Goal: Communication & Community: Answer question/provide support

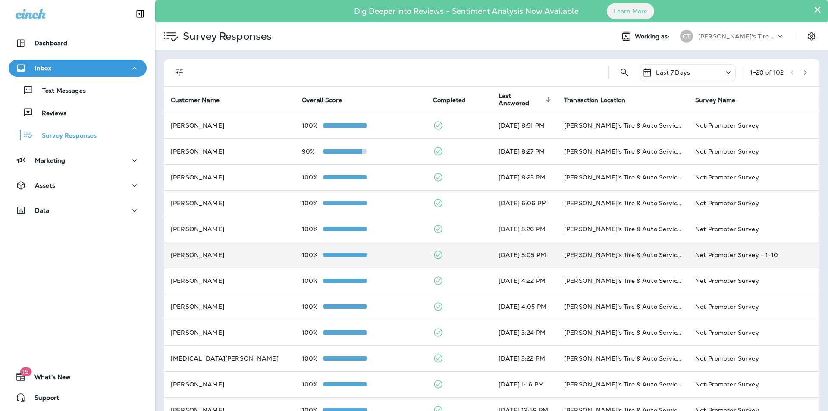
click at [396, 252] on div "100%" at bounding box center [360, 254] width 117 height 7
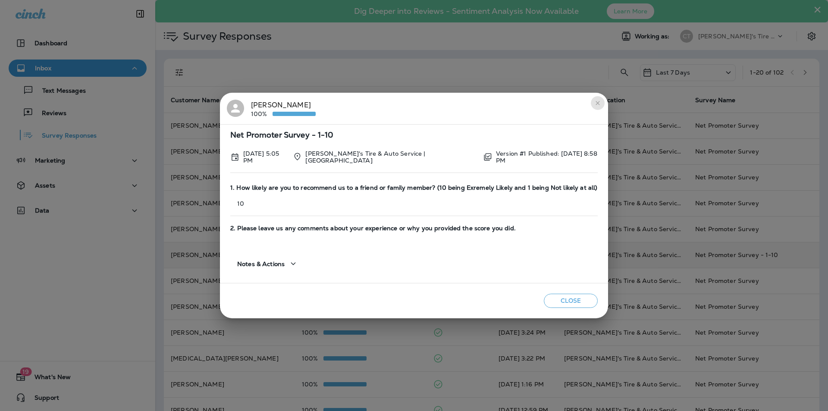
click at [597, 103] on icon "close" at bounding box center [597, 103] width 7 height 7
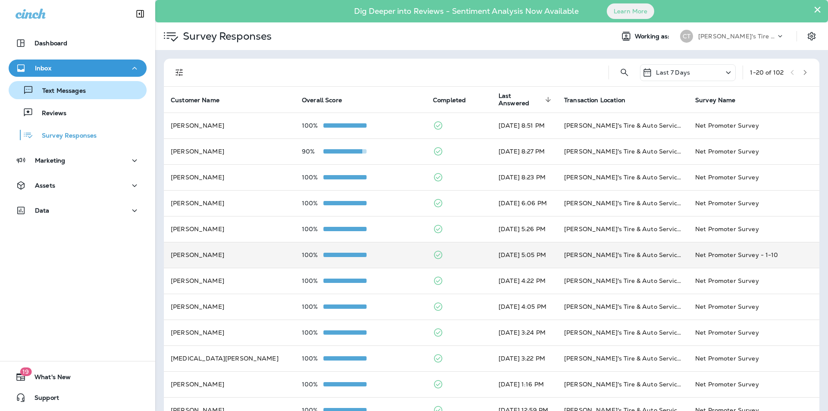
click at [63, 89] on p "Text Messages" at bounding box center [60, 91] width 52 height 8
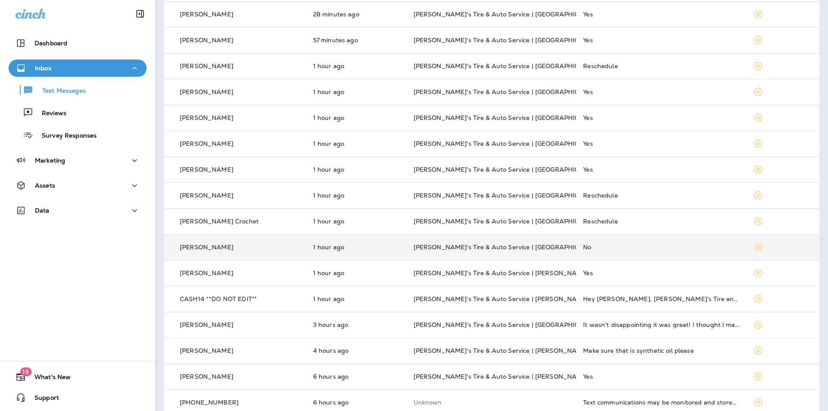
scroll to position [228, 0]
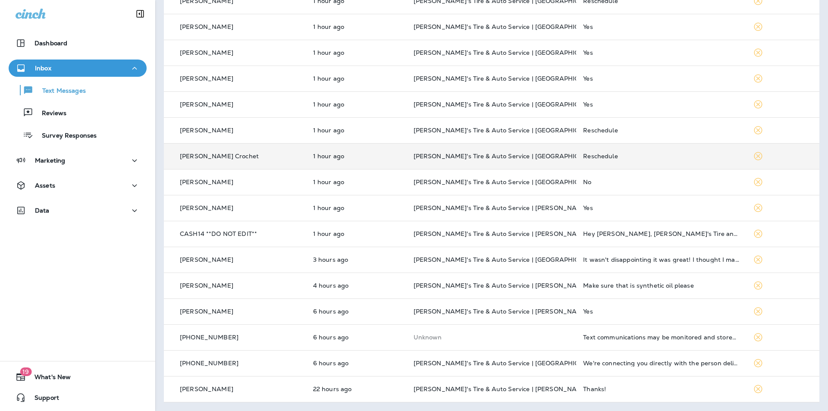
click at [646, 155] on div "Reschedule" at bounding box center [661, 156] width 156 height 7
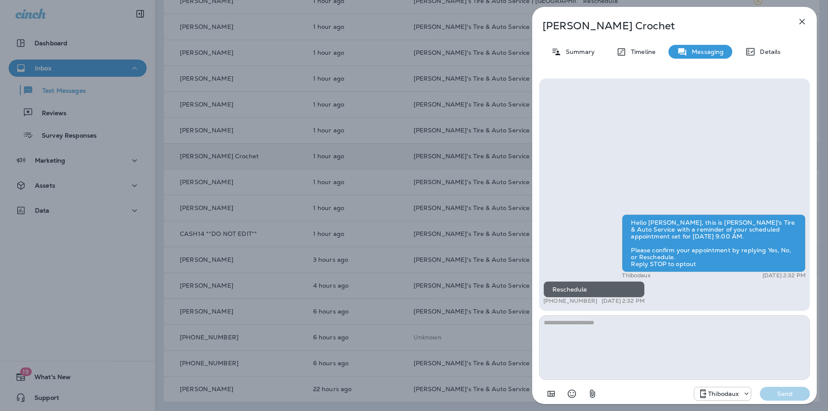
click at [805, 23] on icon "button" at bounding box center [802, 21] width 10 height 10
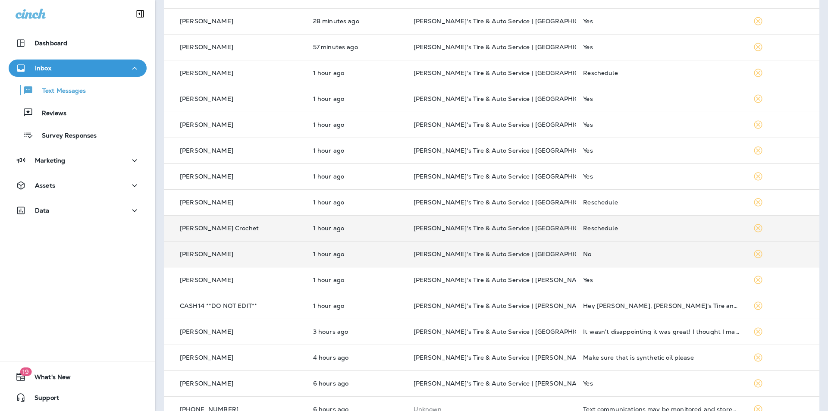
scroll to position [142, 0]
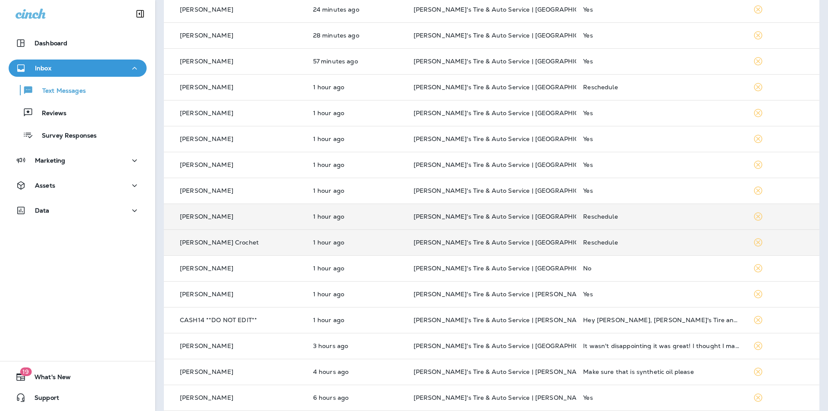
click at [663, 215] on div "Reschedule" at bounding box center [661, 216] width 156 height 7
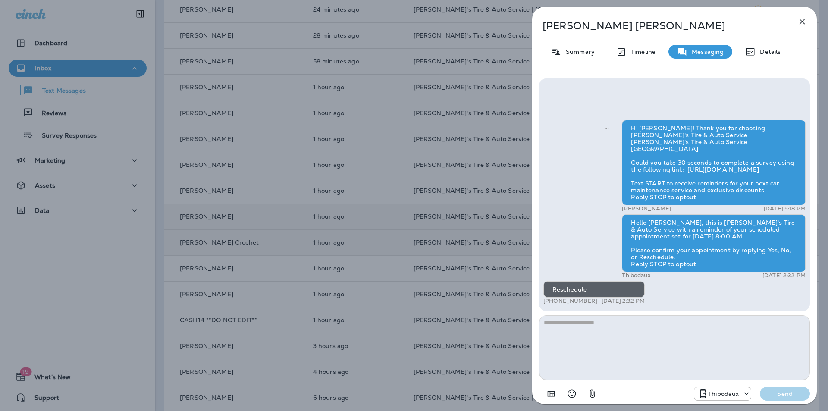
click at [804, 19] on icon "button" at bounding box center [802, 21] width 10 height 10
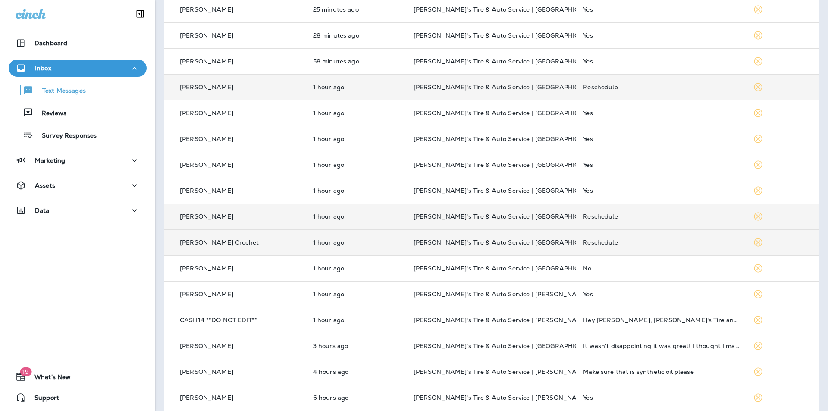
click at [661, 87] on div "Reschedule" at bounding box center [661, 87] width 156 height 7
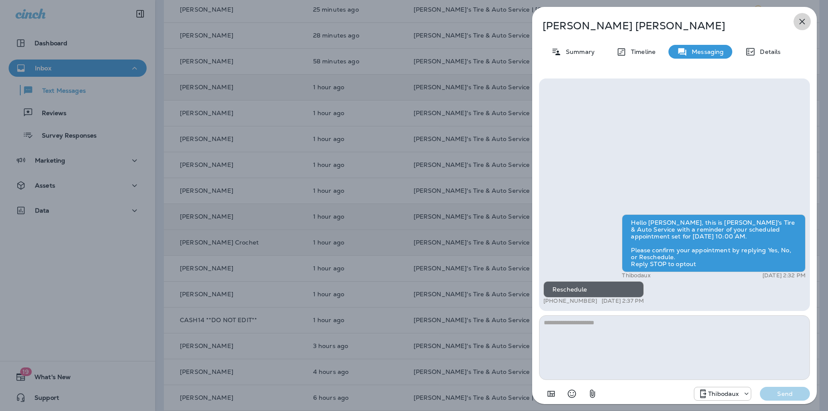
click at [804, 20] on icon "button" at bounding box center [802, 21] width 10 height 10
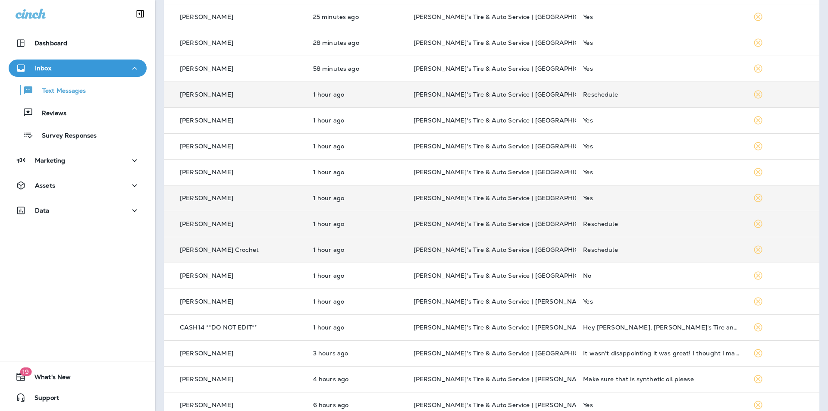
scroll to position [142, 0]
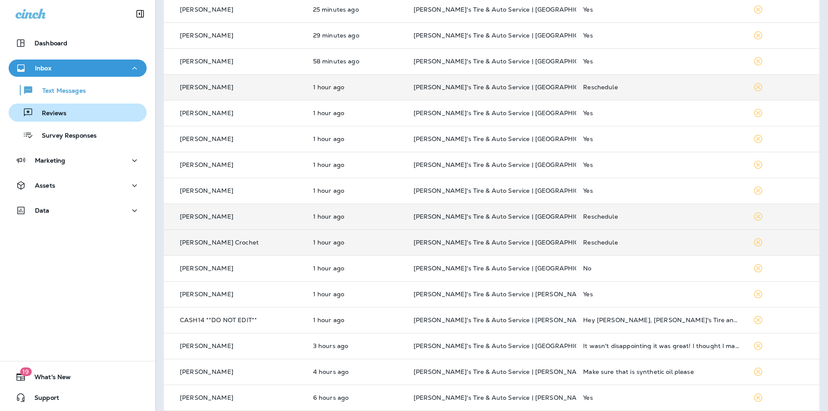
click at [54, 113] on p "Reviews" at bounding box center [49, 114] width 33 height 8
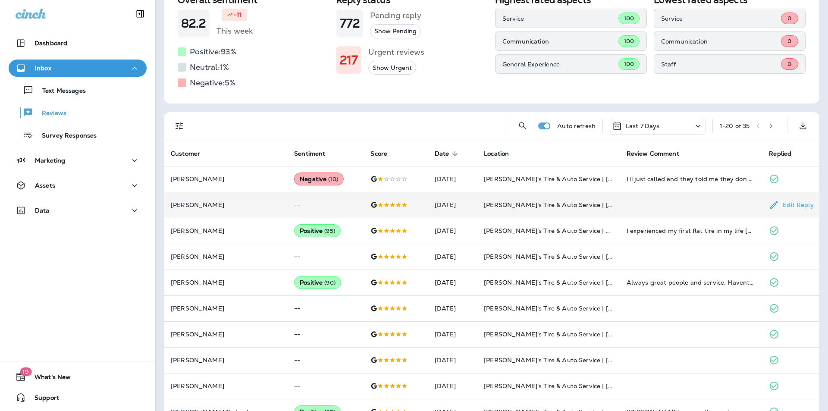
scroll to position [129, 0]
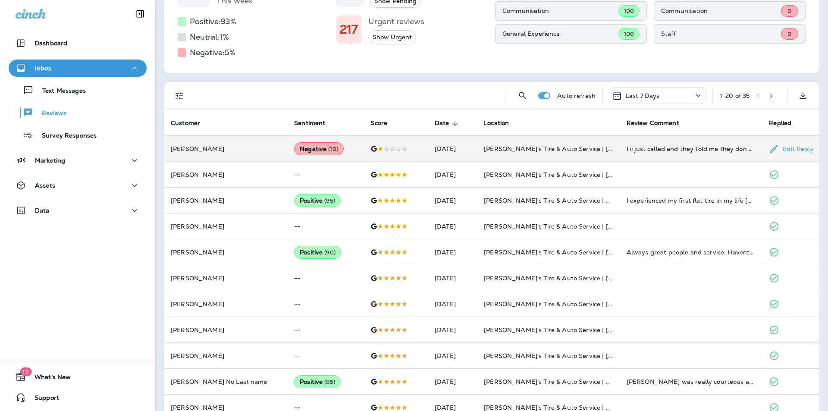
click at [585, 144] on td "[PERSON_NAME]'s Tire & Auto Service | [PERSON_NAME]" at bounding box center [548, 149] width 143 height 26
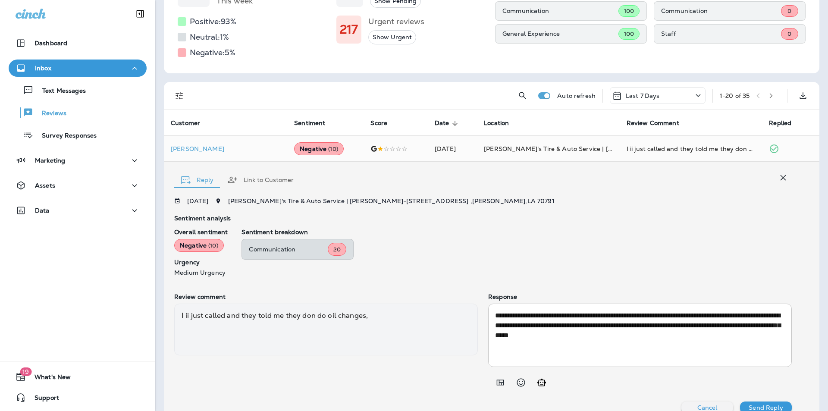
scroll to position [142, 0]
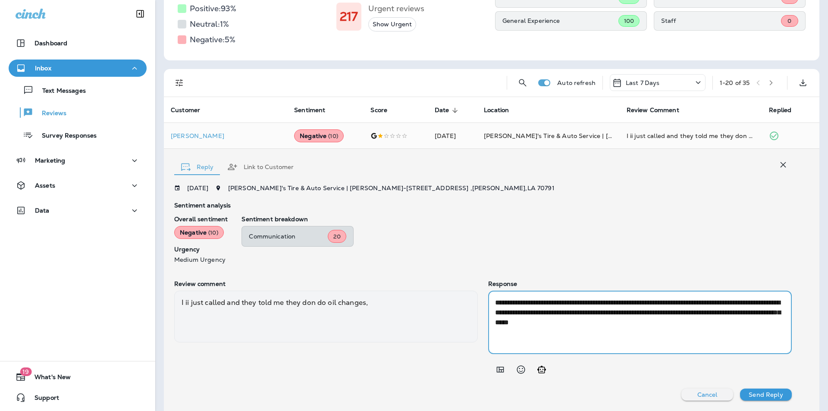
drag, startPoint x: 741, startPoint y: 323, endPoint x: 488, endPoint y: 304, distance: 253.8
click at [488, 304] on div "**********" at bounding box center [640, 322] width 304 height 63
paste textarea "**********"
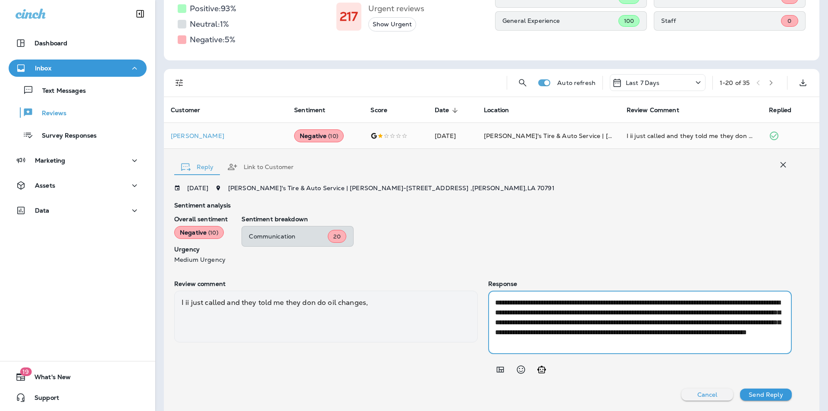
scroll to position [10, 0]
type textarea "**********"
click at [755, 395] on p "Send Reply" at bounding box center [765, 394] width 34 height 7
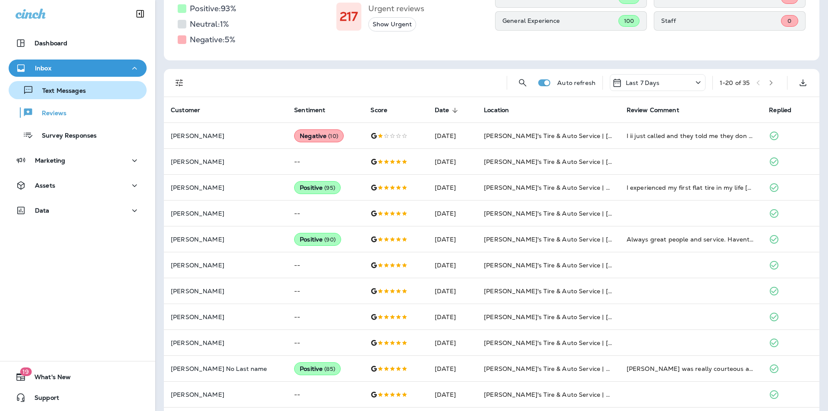
click at [62, 88] on p "Text Messages" at bounding box center [60, 91] width 52 height 8
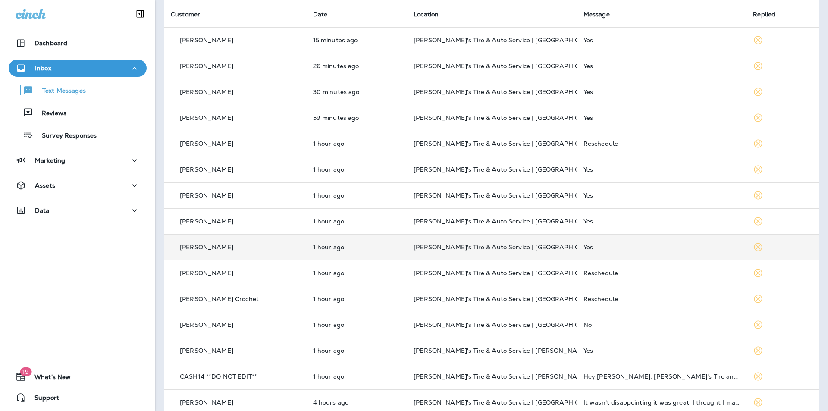
scroll to position [86, 0]
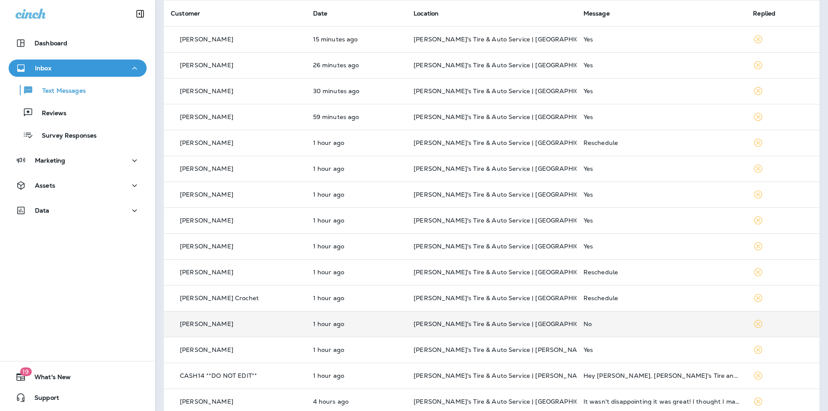
click at [680, 318] on td "No" at bounding box center [661, 324] width 170 height 26
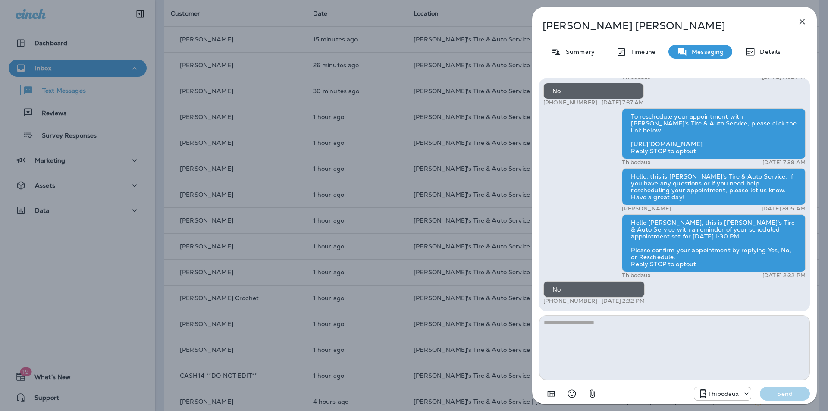
click at [803, 22] on icon "button" at bounding box center [802, 21] width 10 height 10
